Goal: Task Accomplishment & Management: Manage account settings

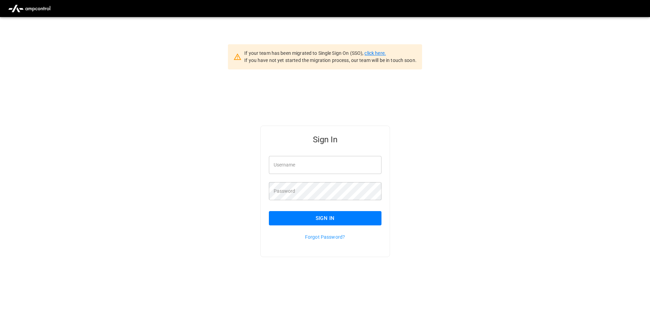
click at [378, 51] on link "click here." at bounding box center [374, 52] width 21 height 5
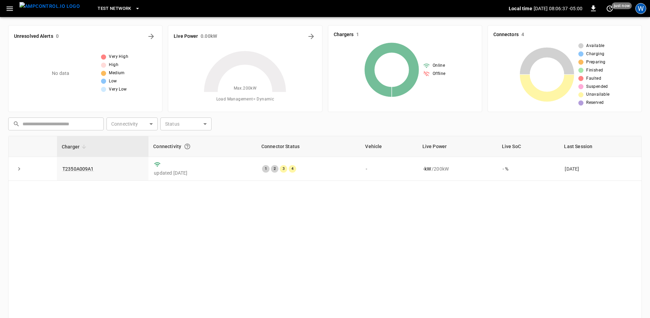
click at [641, 9] on div "W" at bounding box center [640, 8] width 11 height 11
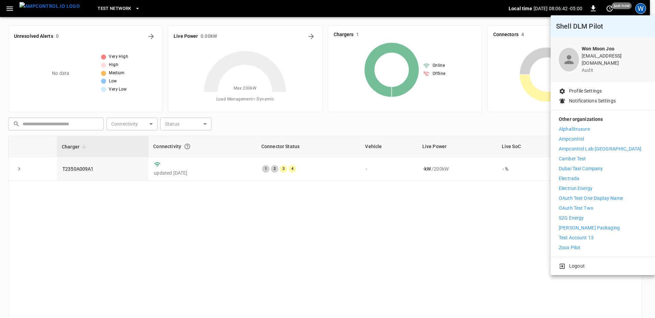
click at [582, 265] on p "Logout" at bounding box center [577, 266] width 16 height 7
